Goal: Task Accomplishment & Management: Manage account settings

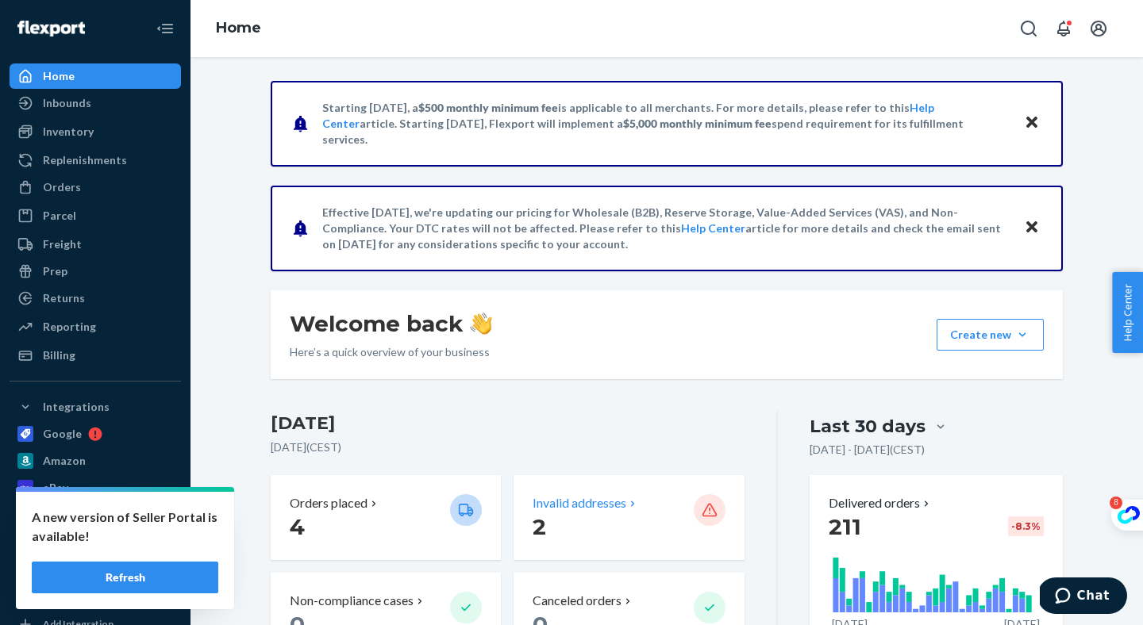
click at [594, 497] on p "Invalid addresses" at bounding box center [580, 503] width 94 height 18
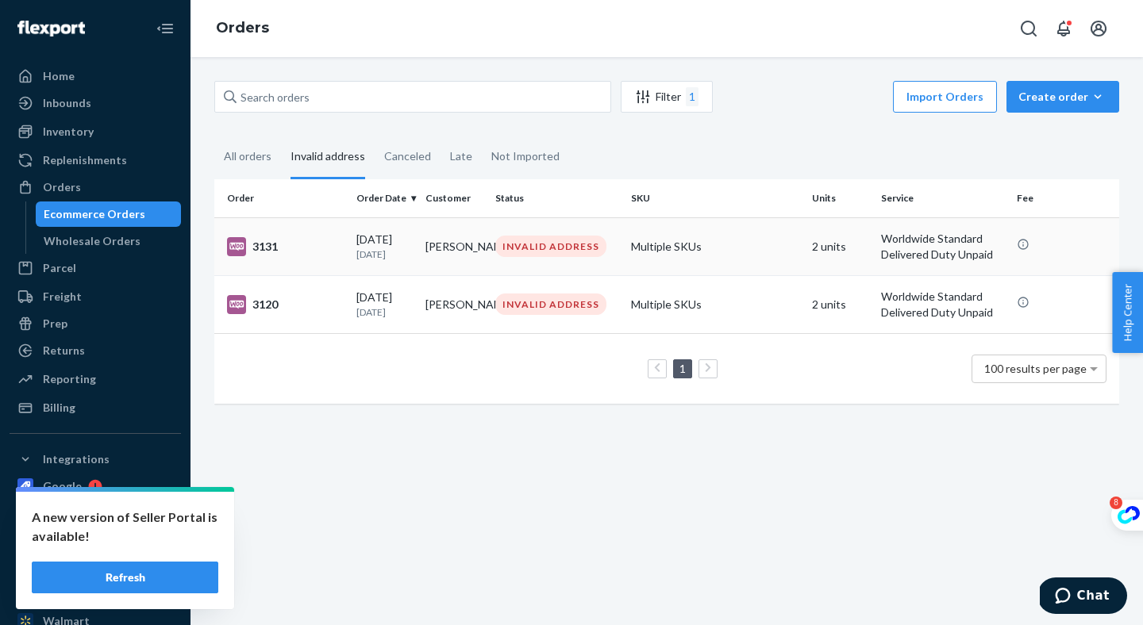
click at [762, 244] on td "Multiple SKUs" at bounding box center [715, 246] width 181 height 58
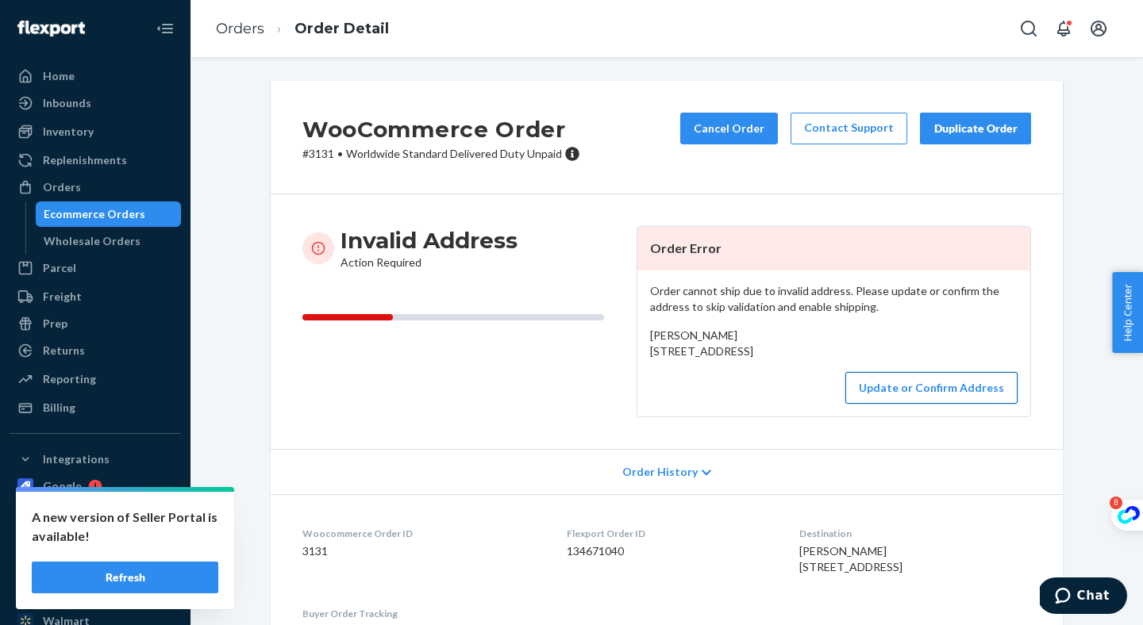
click at [898, 404] on button "Update or Confirm Address" at bounding box center [931, 388] width 172 height 32
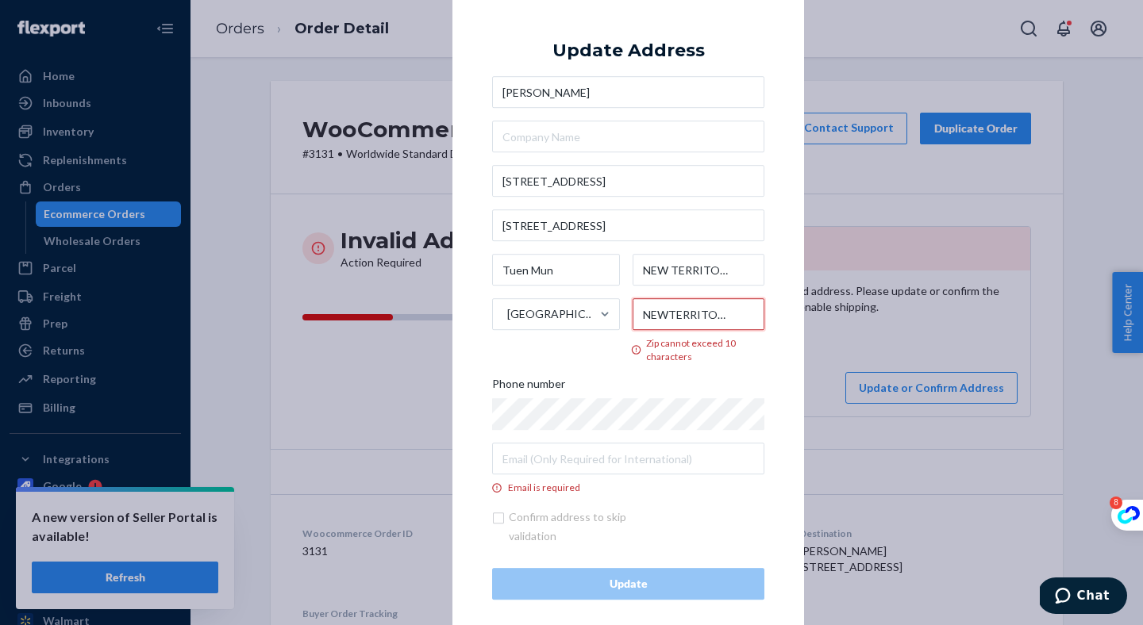
click at [733, 306] on input "NEWTERRITORIES" at bounding box center [699, 314] width 133 height 32
click at [709, 314] on input "NEWTERRITORIES" at bounding box center [699, 314] width 133 height 32
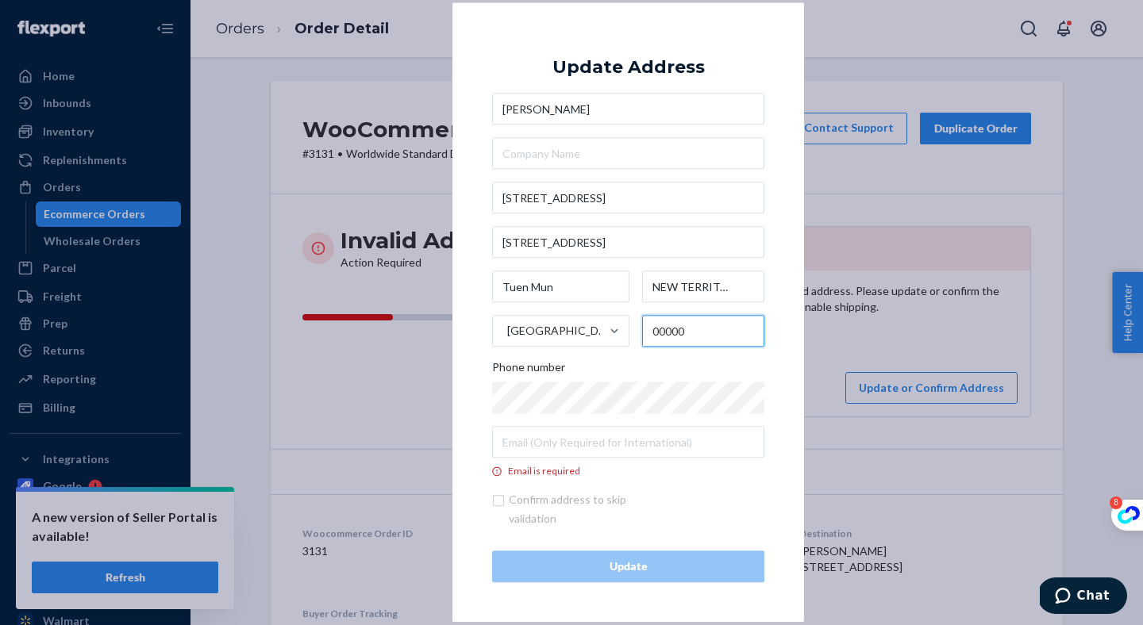
type input "00000"
click at [721, 365] on div "Phone number" at bounding box center [628, 371] width 272 height 22
click at [463, 445] on div "× Update Address Hugo Tang 168 Castle Peak Rd Palm Cove, Block3, 8/F, Flat A Tu…" at bounding box center [628, 312] width 352 height 620
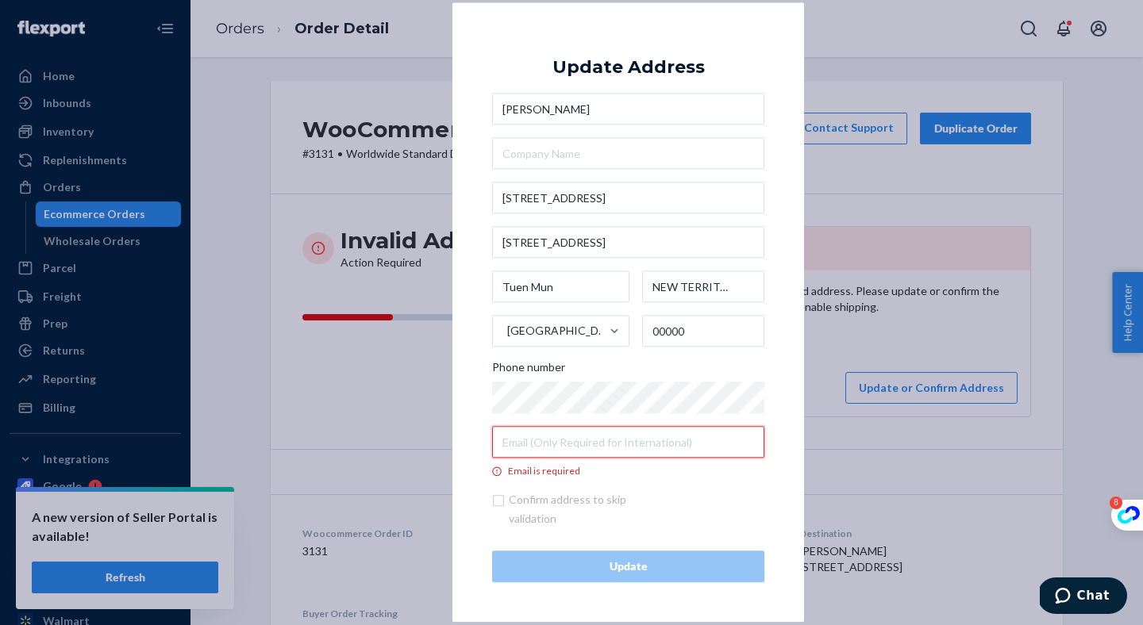
click at [571, 437] on input "Email is required" at bounding box center [628, 443] width 272 height 32
paste input "emilyyeelk@yahoo.com.hk"
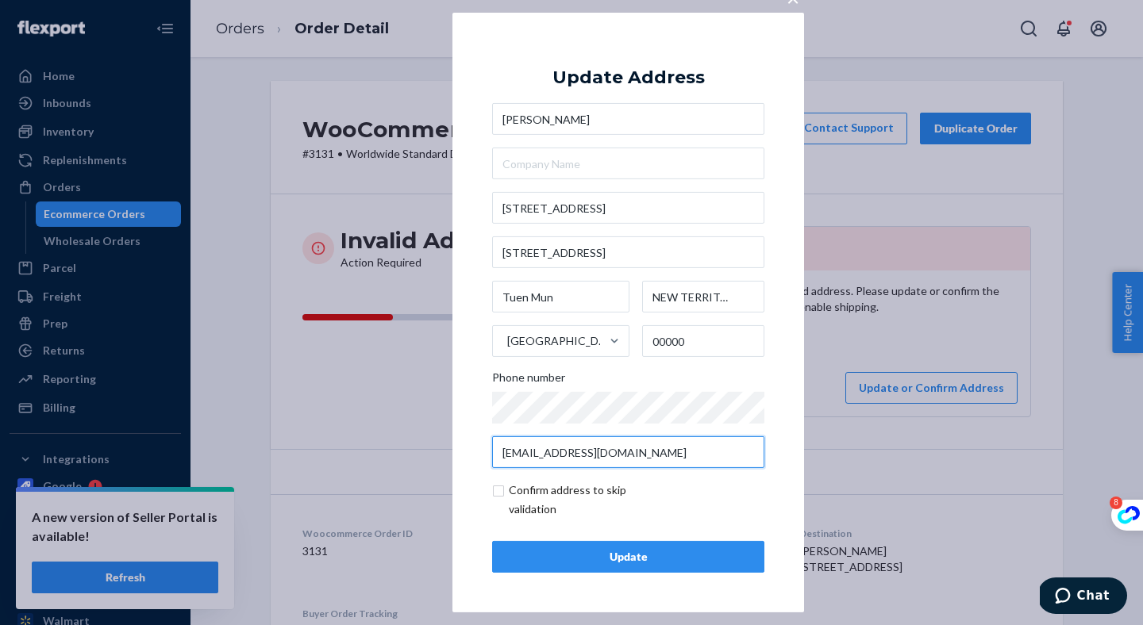
type input "emilyyeelk@yahoo.com.hk"
click at [497, 487] on input "checkbox" at bounding box center [584, 500] width 184 height 38
checkbox input "true"
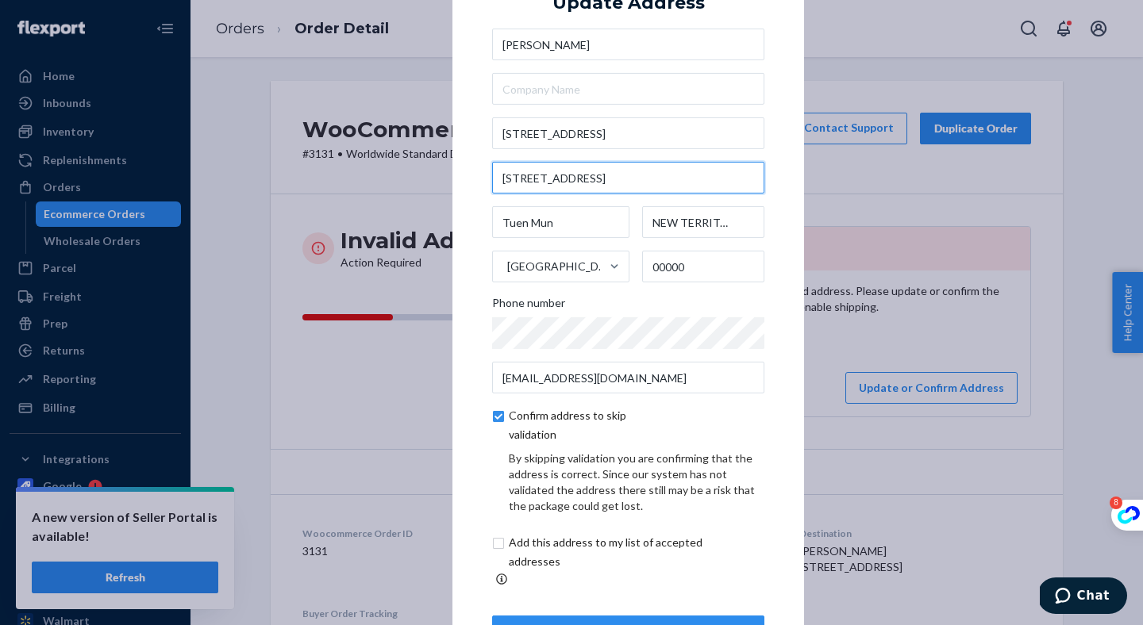
click at [569, 185] on input "Palm Cove, Block3, 8/F, Flat A" at bounding box center [628, 178] width 272 height 32
click at [463, 298] on div "× Update Address Hugo Tang 168 Castle Peak Rd Palm Cove, Block3, 8/F, Flat A Tu…" at bounding box center [628, 312] width 352 height 749
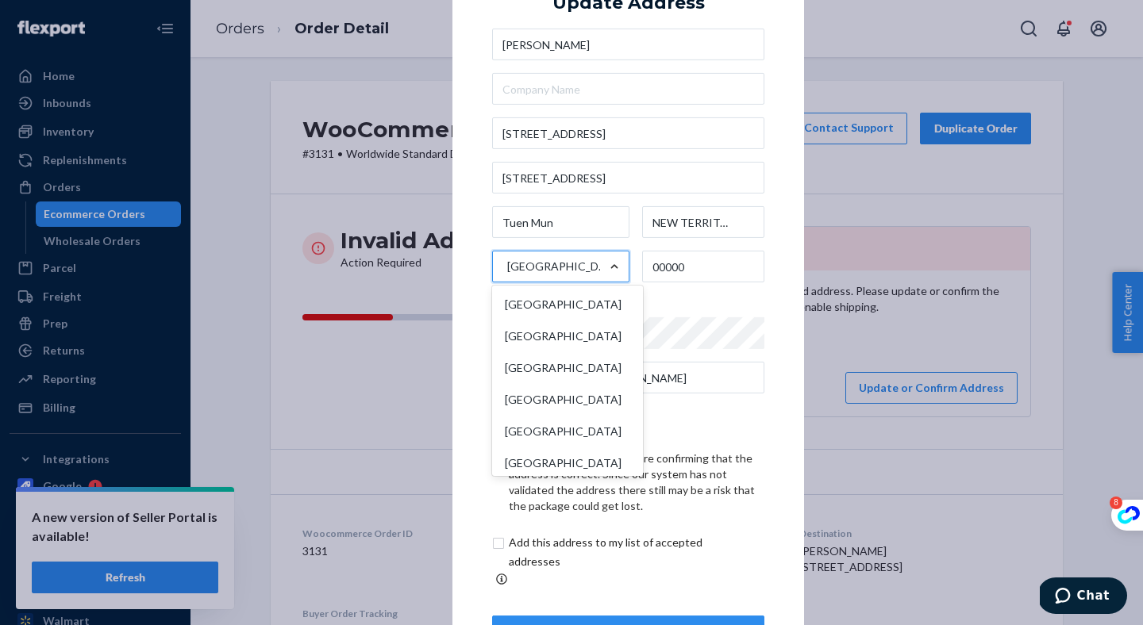
scroll to position [3172, 0]
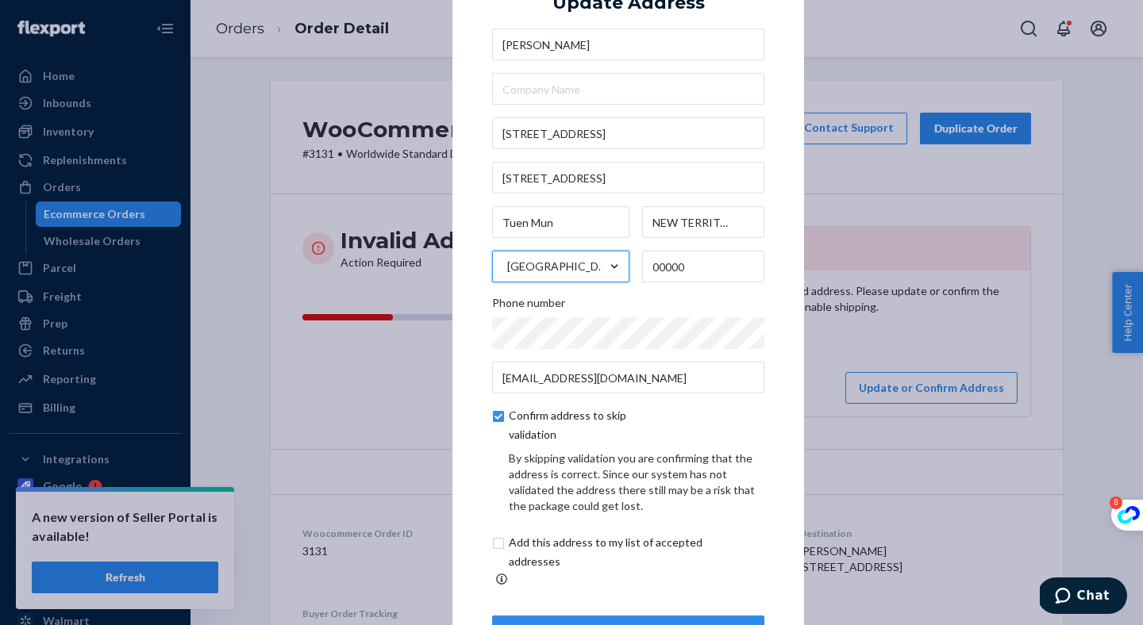
click at [471, 307] on div "× Update Address Hugo Tang 168 Castle Peak Rd Palm Cove, Block3, 8/F, Flat A Tu…" at bounding box center [628, 312] width 352 height 749
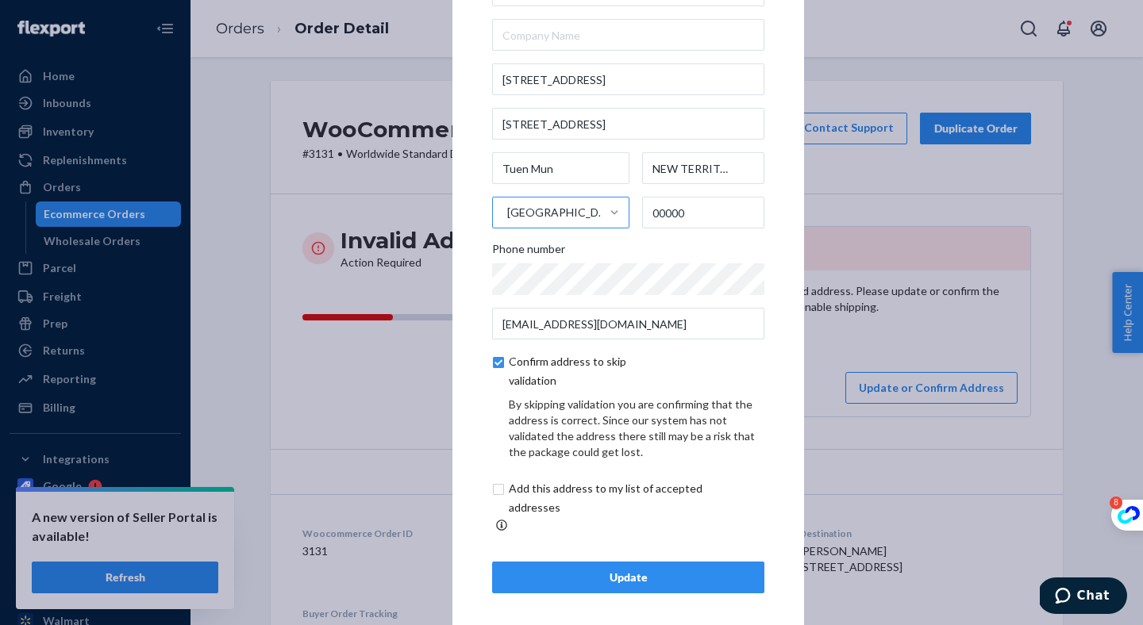
click at [537, 501] on input "checkbox" at bounding box center [624, 498] width 264 height 38
checkbox input "true"
click at [594, 570] on div "Update" at bounding box center [628, 578] width 245 height 16
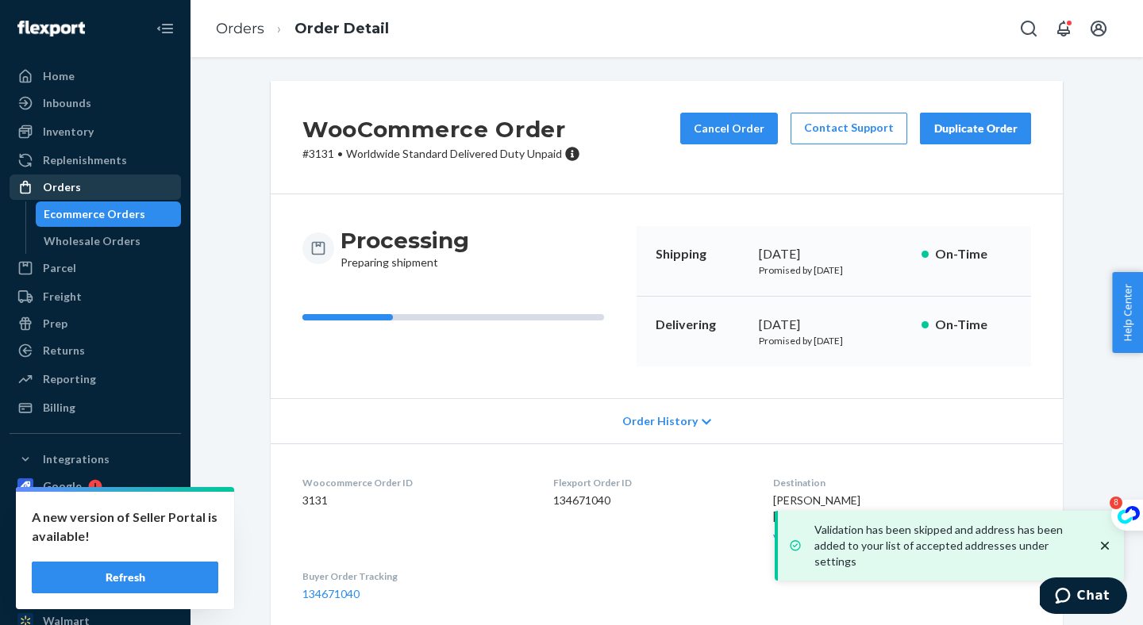
click at [73, 192] on div "Orders" at bounding box center [62, 187] width 38 height 16
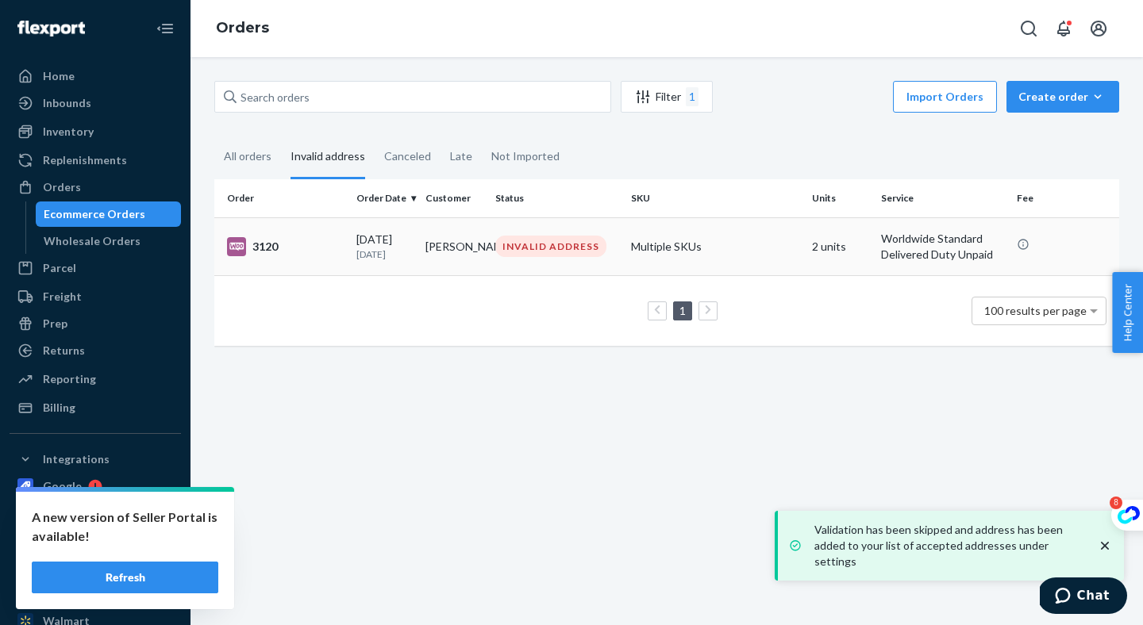
click at [746, 244] on td "Multiple SKUs" at bounding box center [715, 246] width 181 height 58
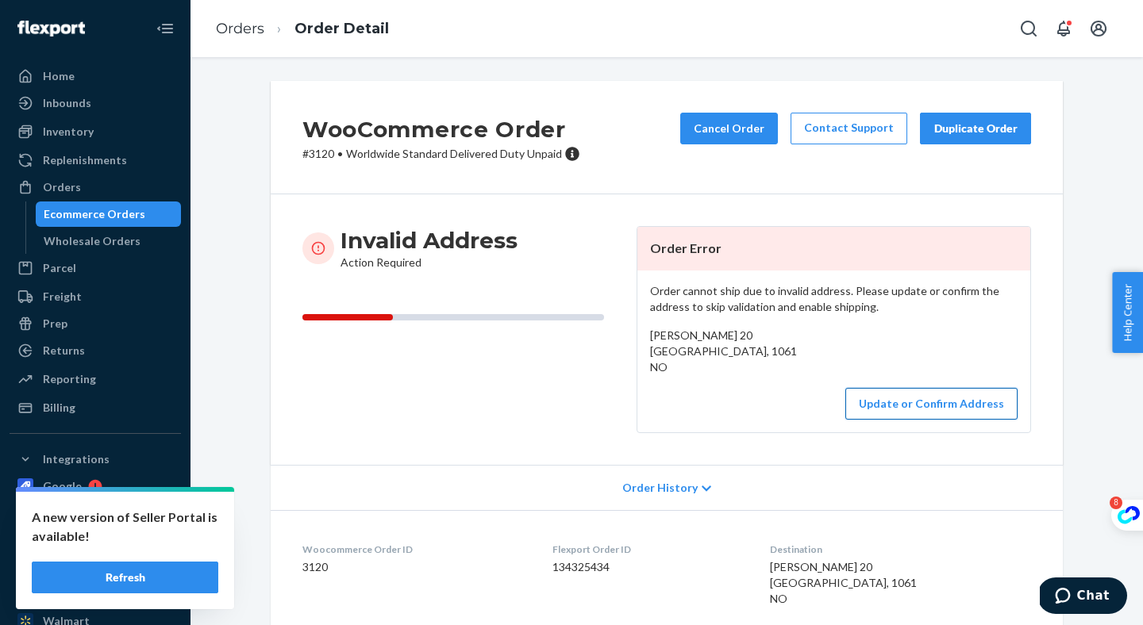
click at [904, 410] on button "Update or Confirm Address" at bounding box center [931, 404] width 172 height 32
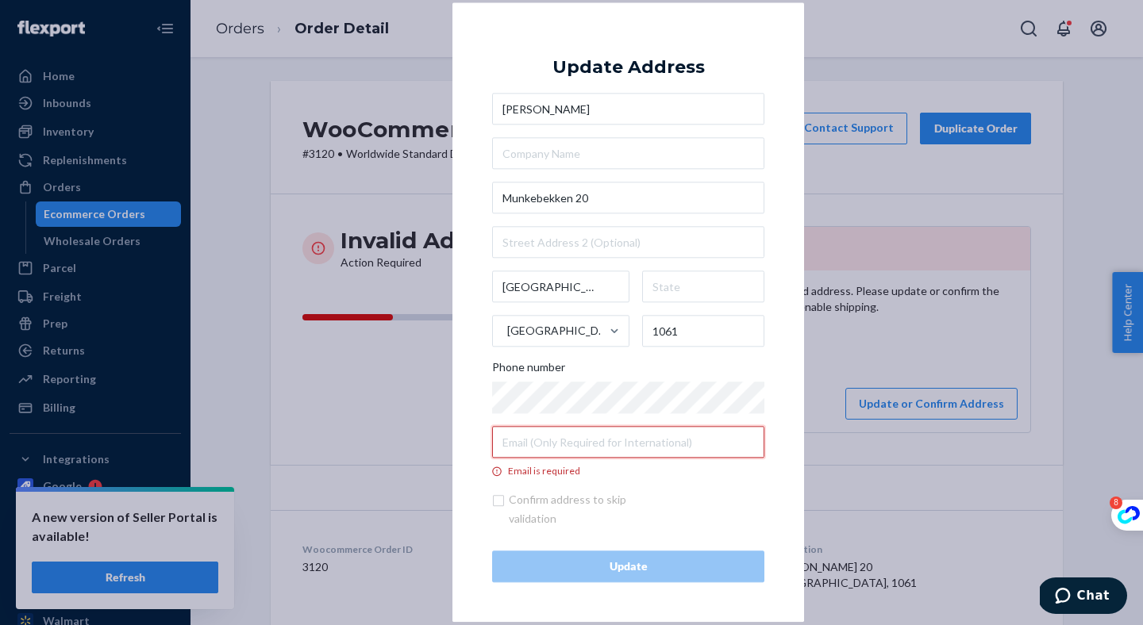
click at [548, 440] on input "Email is required" at bounding box center [628, 443] width 272 height 32
paste input "andregulbrandsen@gmail.com"
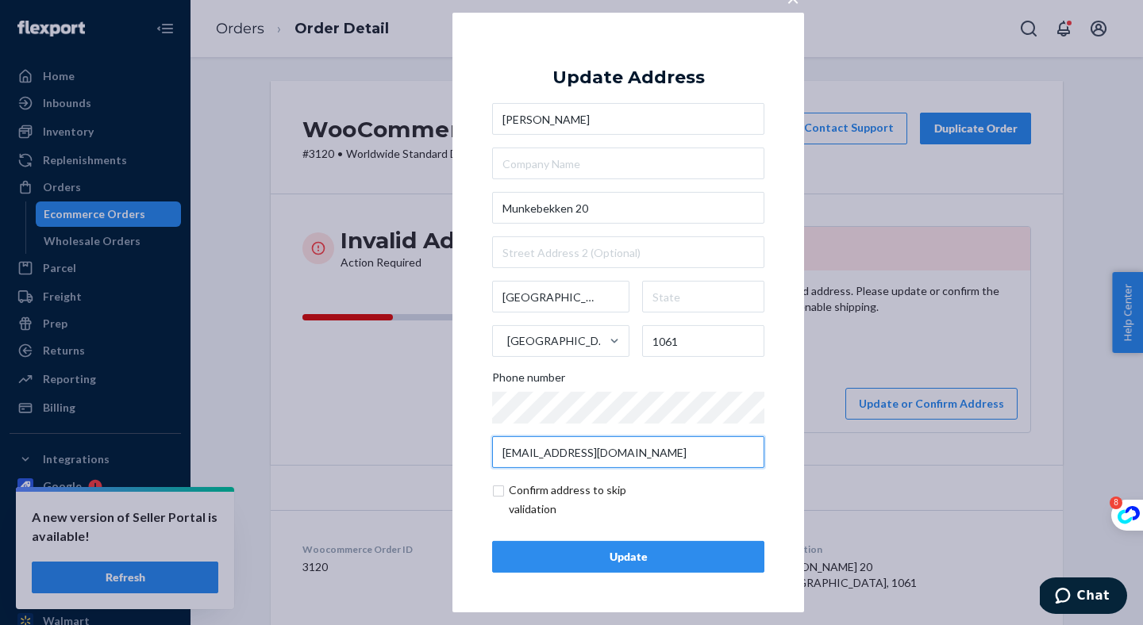
type input "andregulbrandsen@gmail.com"
click at [538, 487] on input "checkbox" at bounding box center [584, 500] width 184 height 38
checkbox input "true"
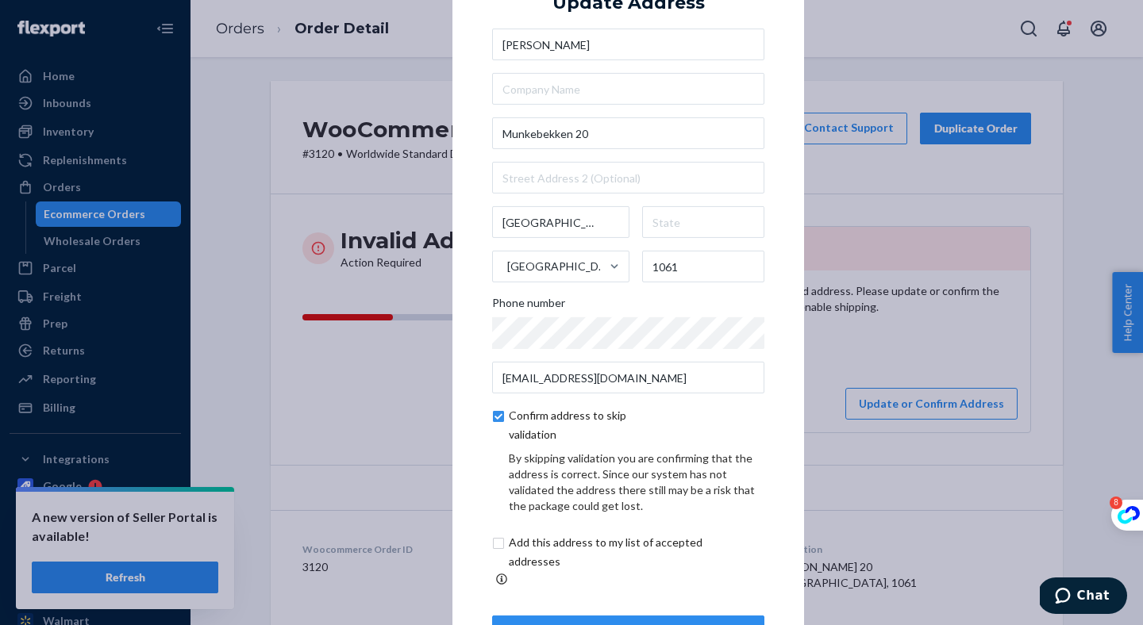
click at [542, 550] on input "checkbox" at bounding box center [624, 552] width 264 height 38
checkbox input "true"
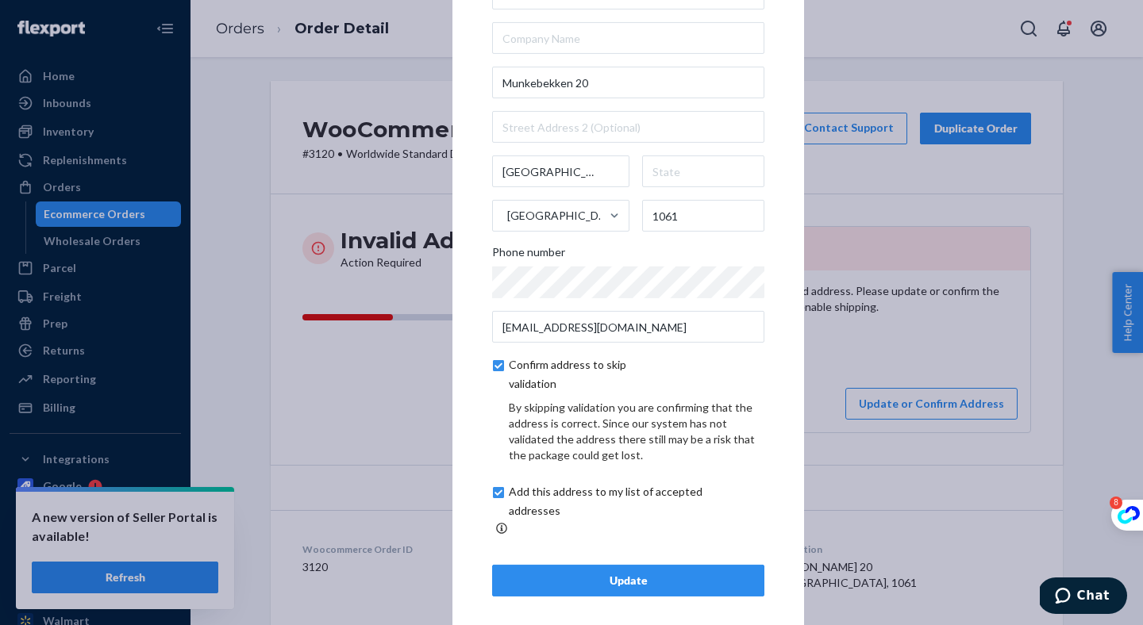
scroll to position [54, 0]
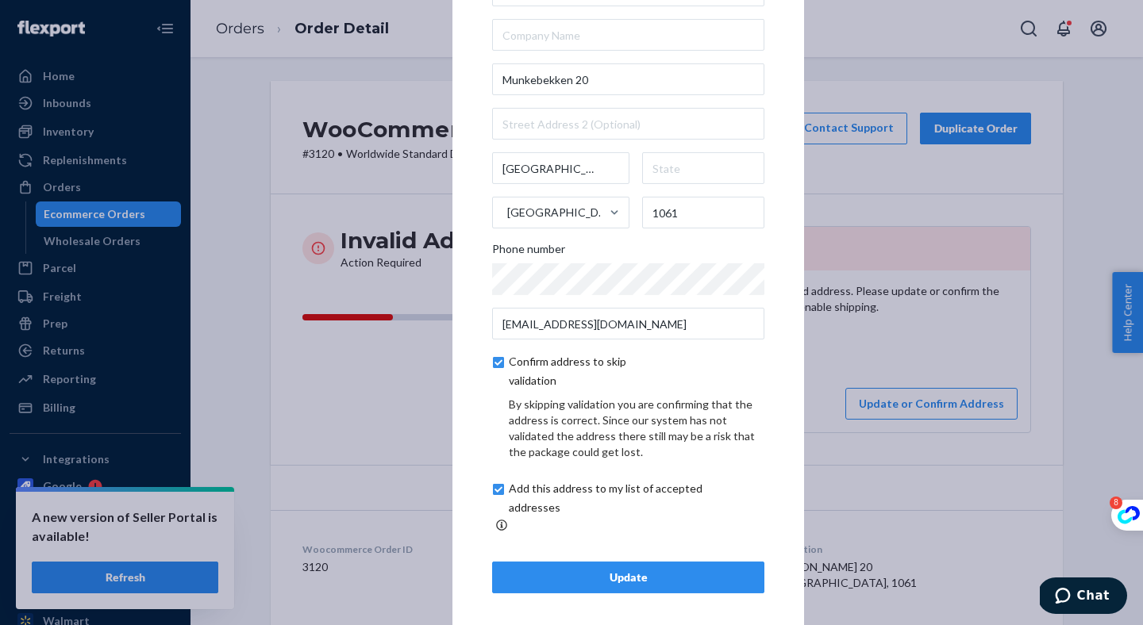
click at [624, 570] on div "Update" at bounding box center [628, 578] width 245 height 16
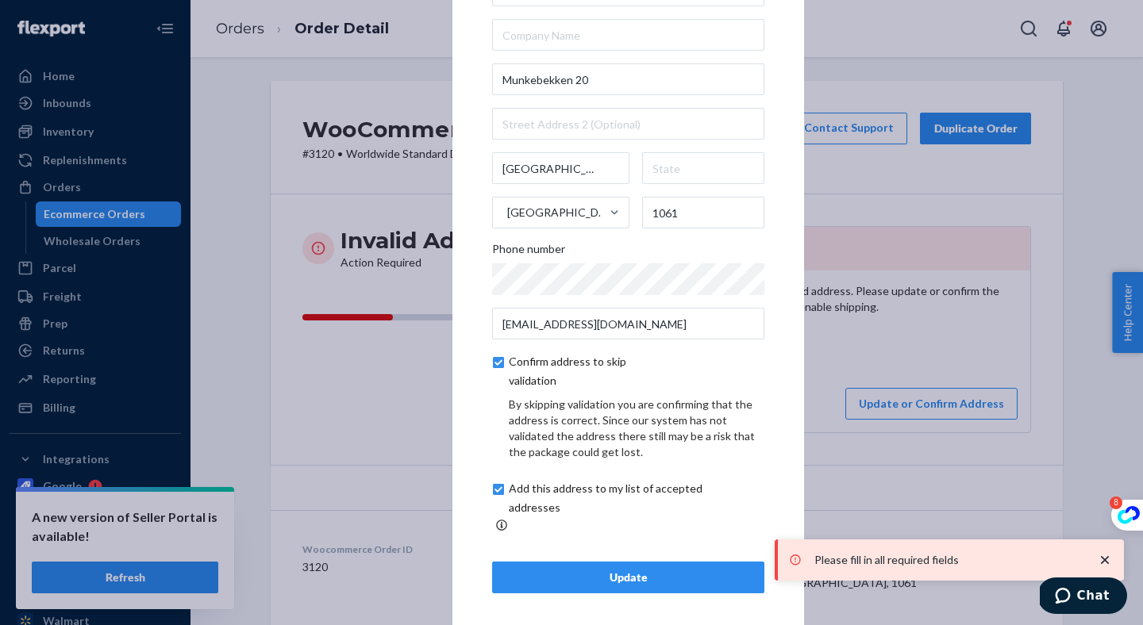
scroll to position [0, 0]
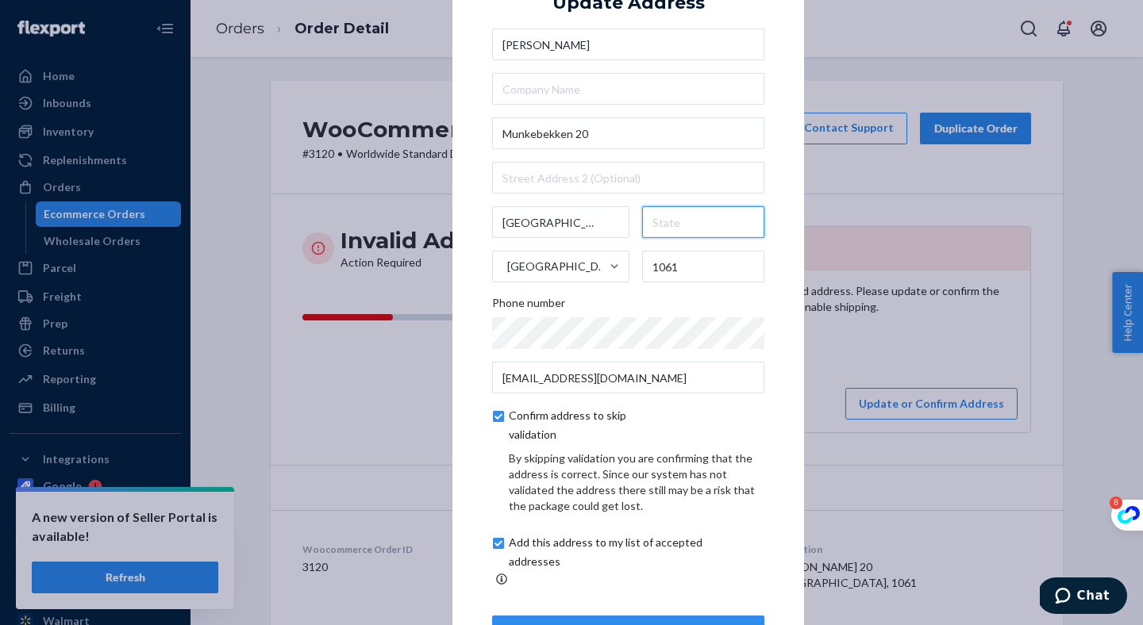
click at [678, 231] on input "text" at bounding box center [703, 222] width 123 height 32
click at [541, 233] on input "Oslo" at bounding box center [560, 222] width 137 height 32
click at [660, 238] on input "text" at bounding box center [703, 222] width 123 height 32
type input "oslo"
click at [792, 270] on div "× Update Address André Gulbrandsen Munkebekken 20 Oslo oslo Norway 1061 Phone n…" at bounding box center [628, 312] width 352 height 749
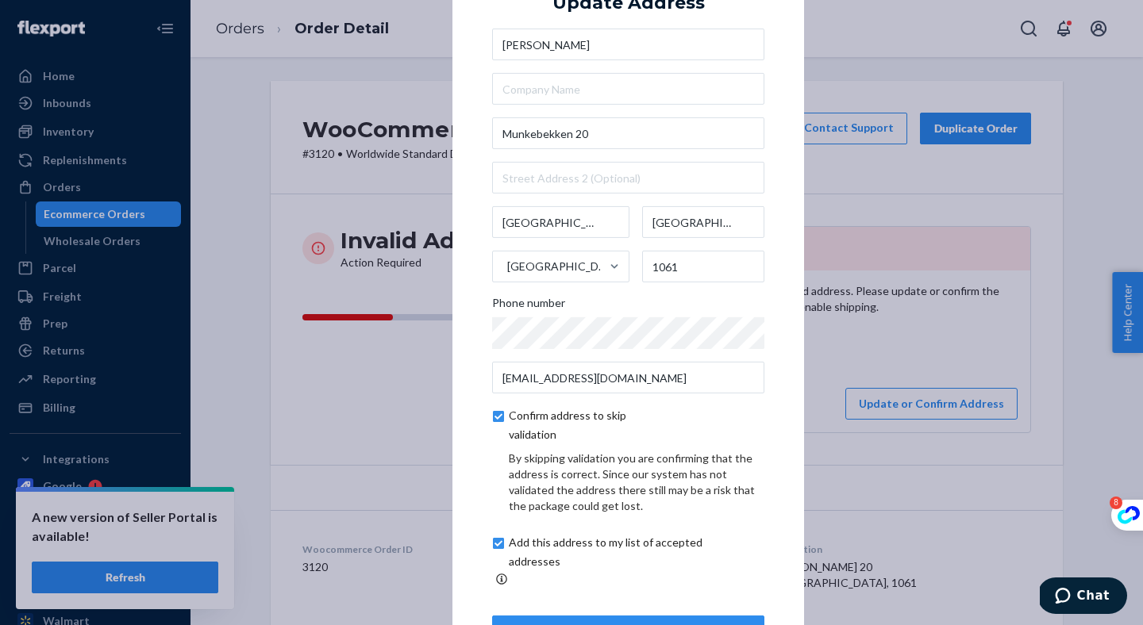
click at [571, 616] on button "Update" at bounding box center [628, 632] width 272 height 32
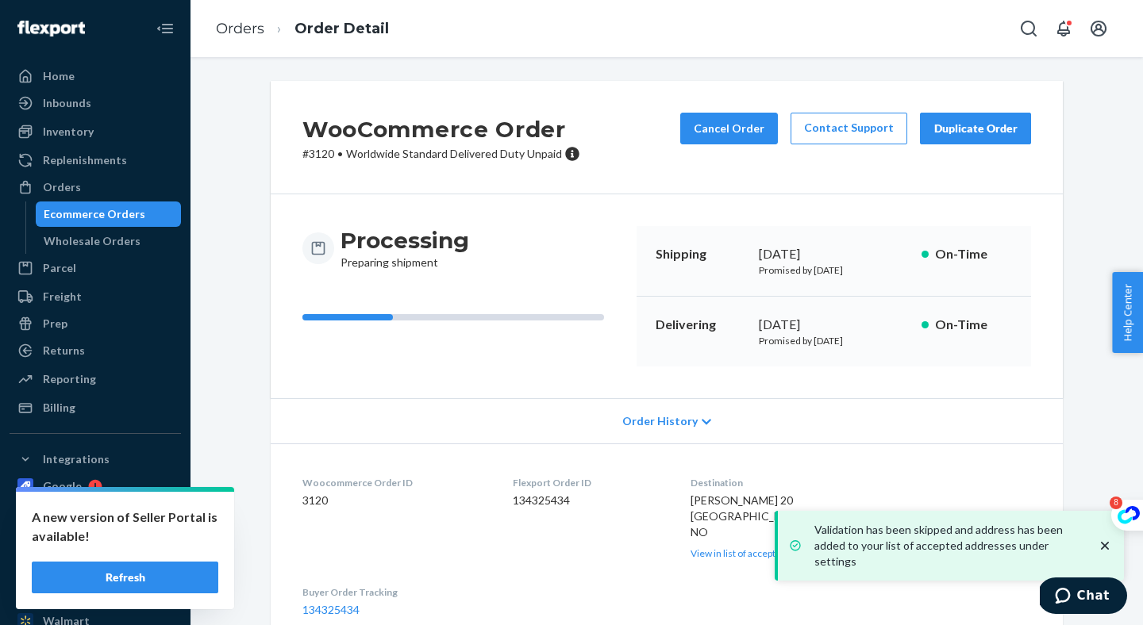
click at [90, 577] on button "Refresh" at bounding box center [125, 578] width 186 height 32
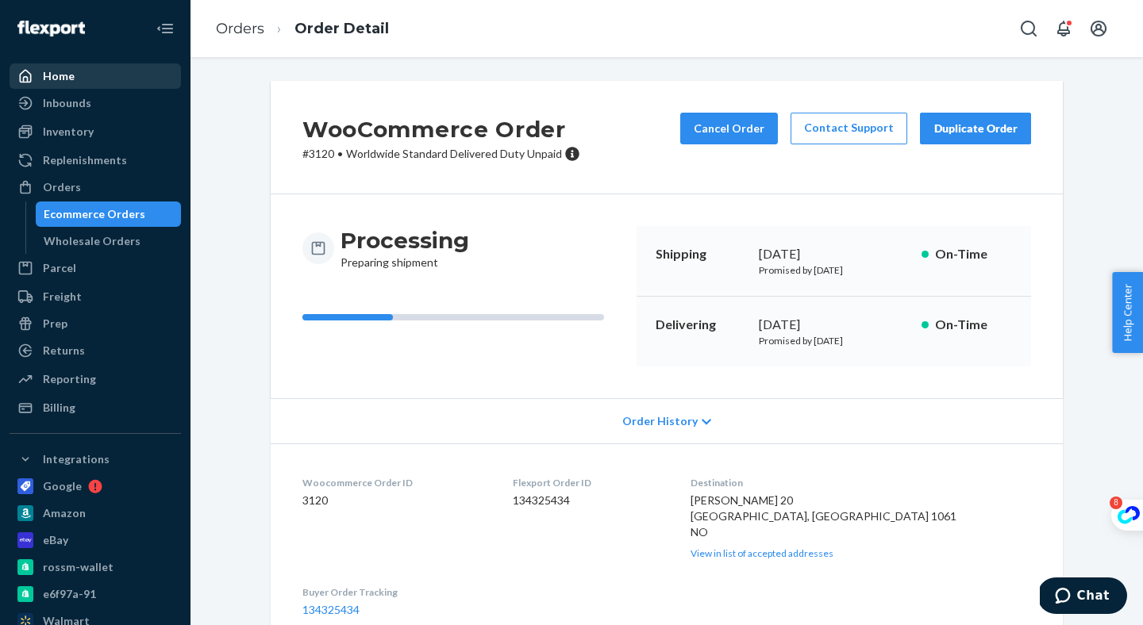
click at [65, 76] on div "Home" at bounding box center [59, 76] width 32 height 16
